Goal: Task Accomplishment & Management: Manage account settings

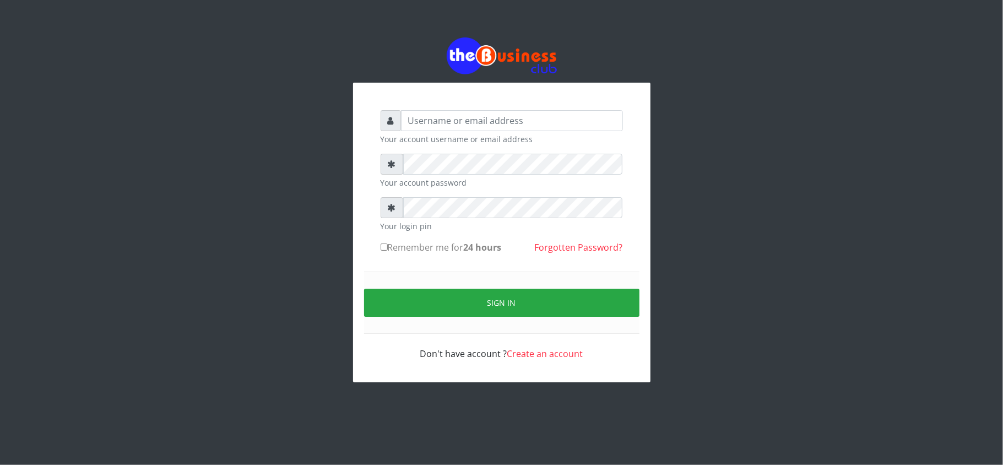
type input "kennyclassy"
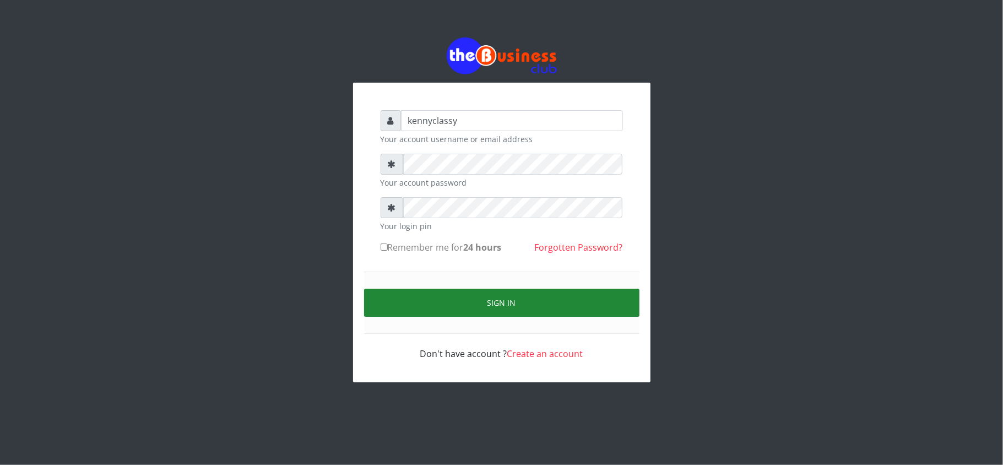
click at [510, 307] on button "Sign in" at bounding box center [501, 303] width 275 height 28
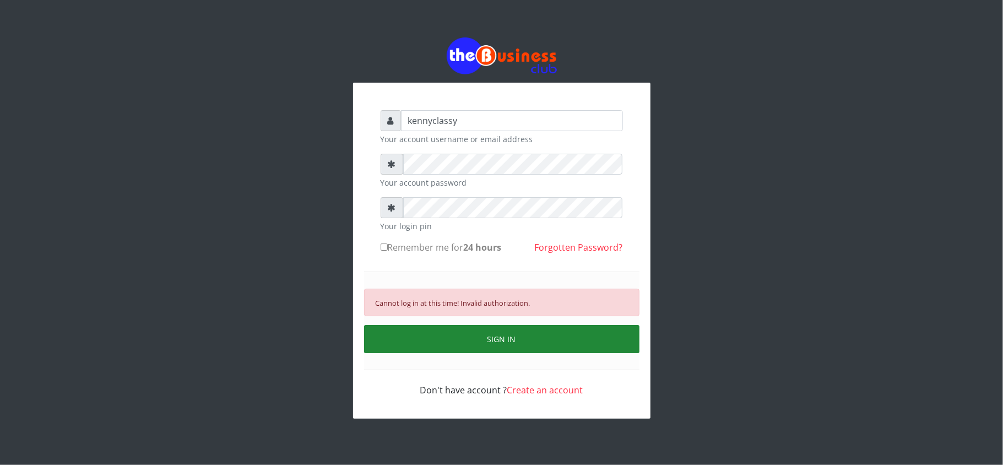
click at [481, 339] on button "SIGN IN" at bounding box center [501, 339] width 275 height 28
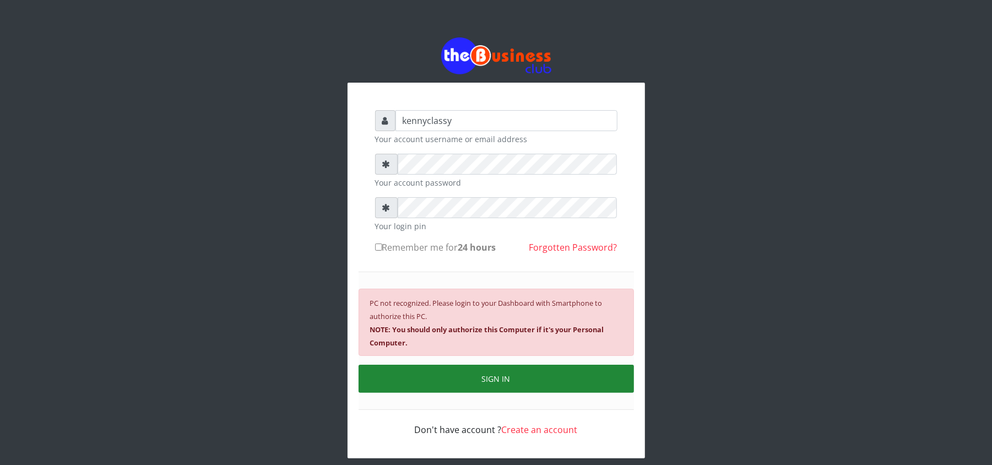
click at [476, 371] on button "SIGN IN" at bounding box center [496, 379] width 275 height 28
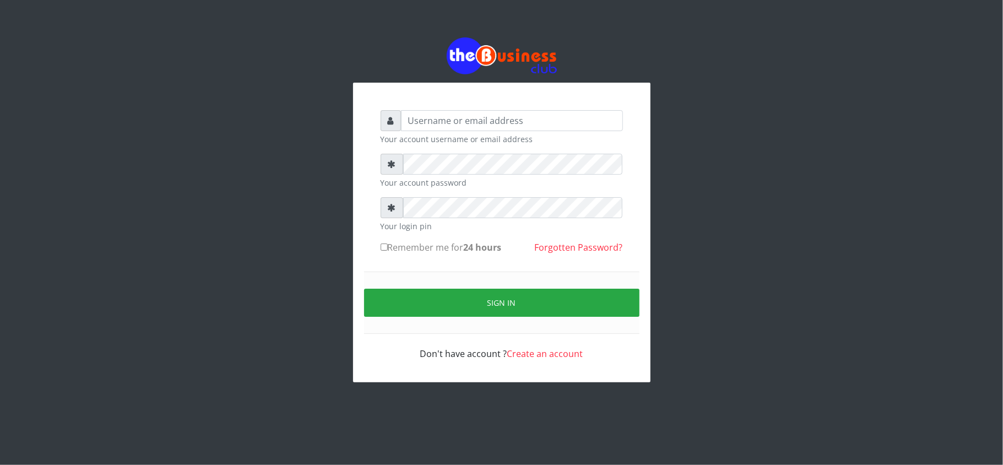
click at [507, 160] on div "Your account username or email address Your account password Your login pin Rem…" at bounding box center [501, 233] width 297 height 300
click at [467, 115] on input "text" at bounding box center [512, 120] width 222 height 21
type input "kennyclassy"
click at [254, 172] on div "kennyclassy Your account username or email address Your account password Your l…" at bounding box center [502, 209] width 628 height 419
click at [691, 143] on div "kennyclassy Your account username or email address Your account password Your l…" at bounding box center [502, 209] width 628 height 419
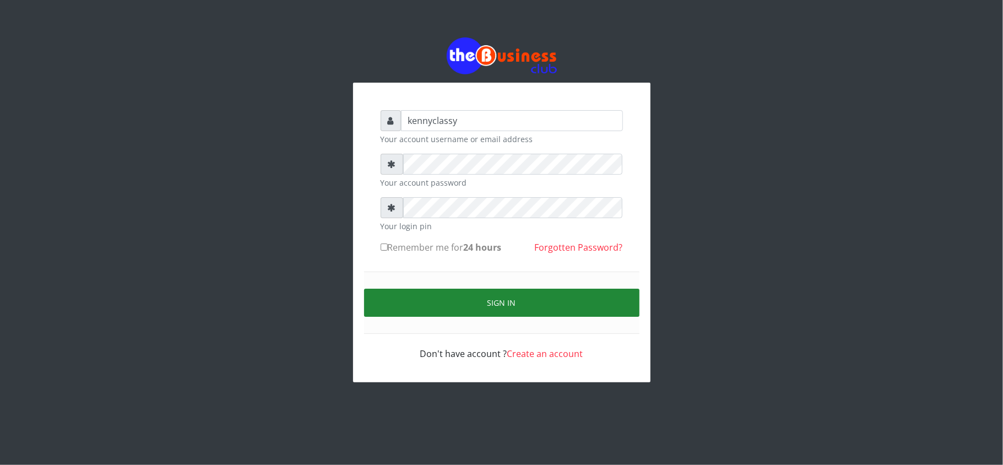
click at [401, 306] on button "Sign in" at bounding box center [501, 303] width 275 height 28
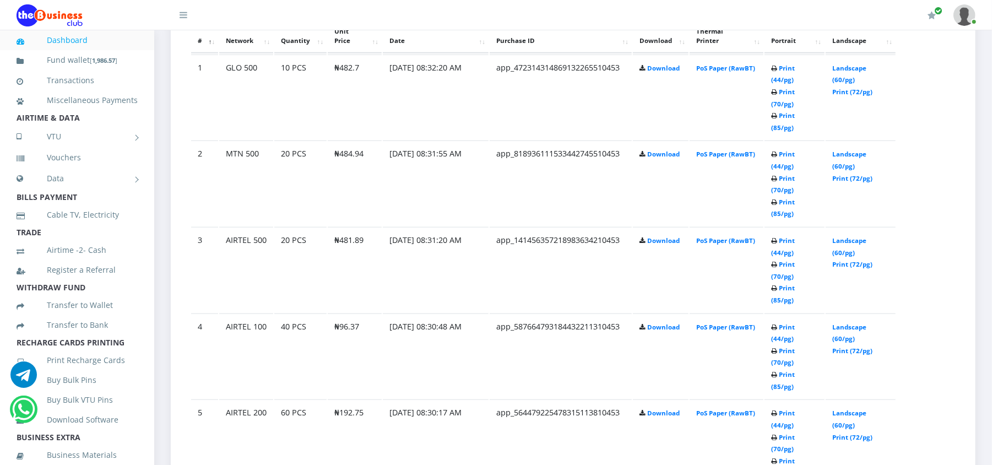
scroll to position [715, 0]
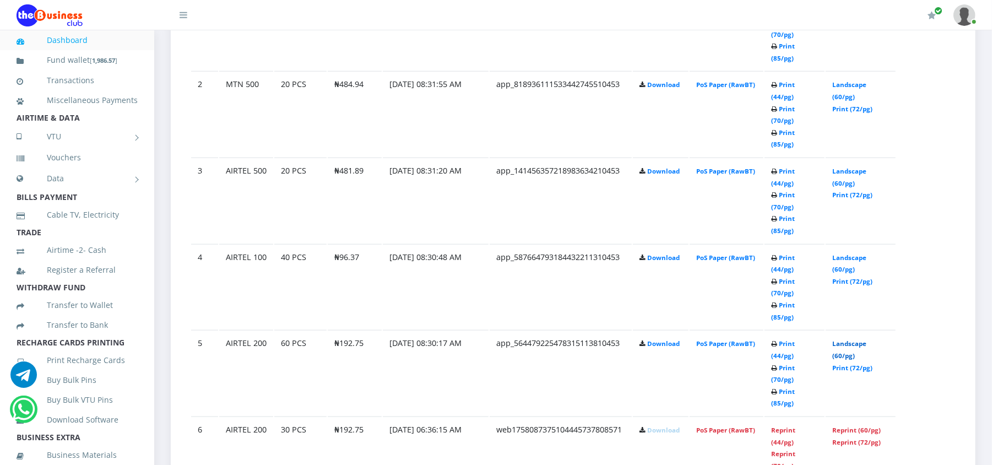
click at [849, 339] on link "Landscape (60/pg)" at bounding box center [849, 349] width 34 height 20
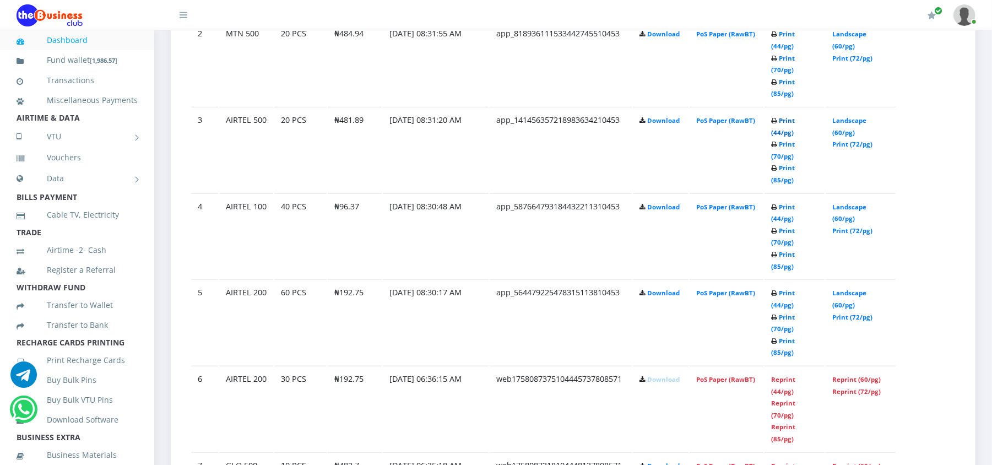
scroll to position [715, 0]
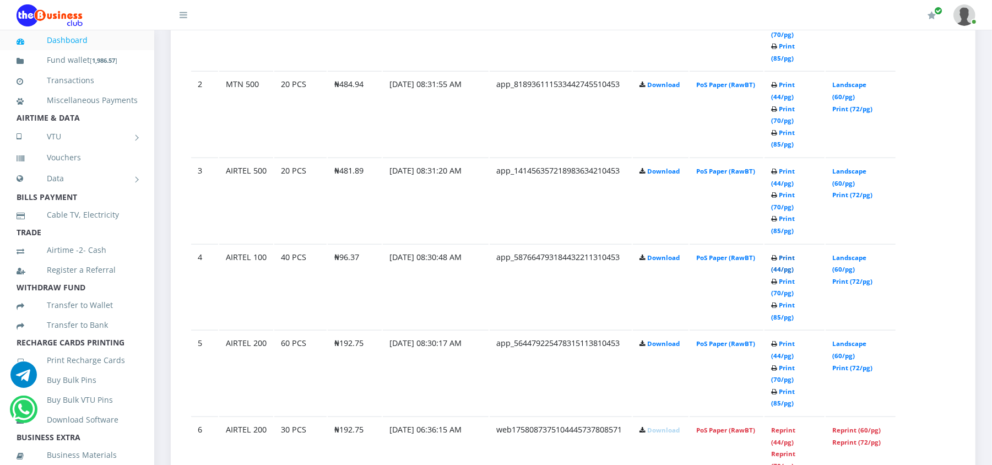
click at [795, 253] on link "Print (44/pg)" at bounding box center [783, 263] width 24 height 20
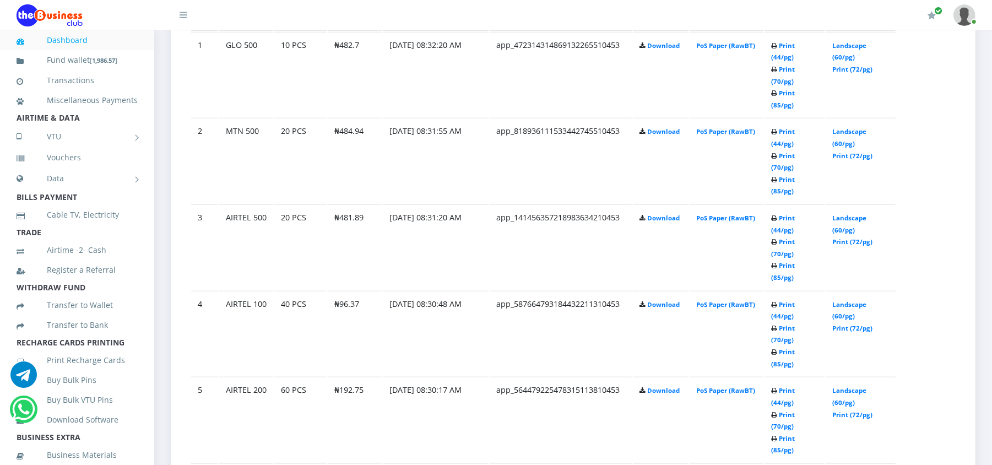
scroll to position [715, 0]
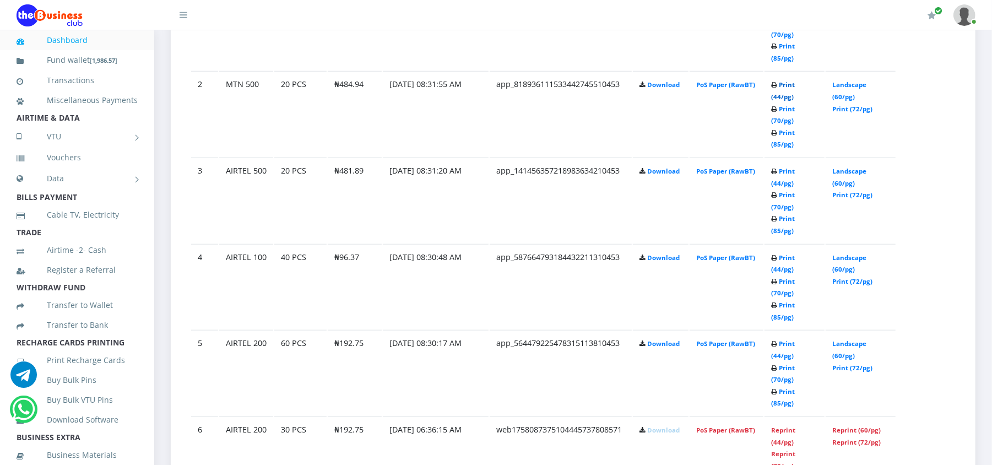
click at [795, 80] on link "Print (44/pg)" at bounding box center [783, 90] width 24 height 20
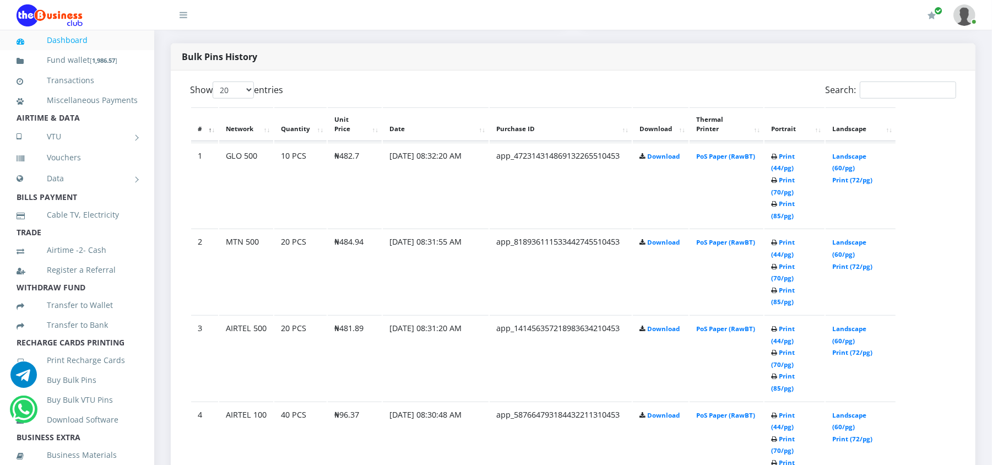
scroll to position [539, 0]
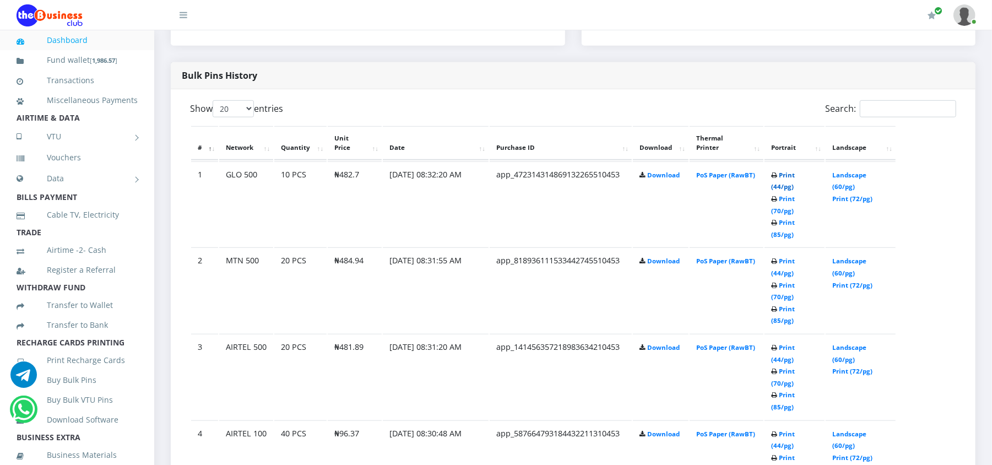
click at [795, 172] on link "Print (44/pg)" at bounding box center [783, 181] width 24 height 20
